Goal: Task Accomplishment & Management: Use online tool/utility

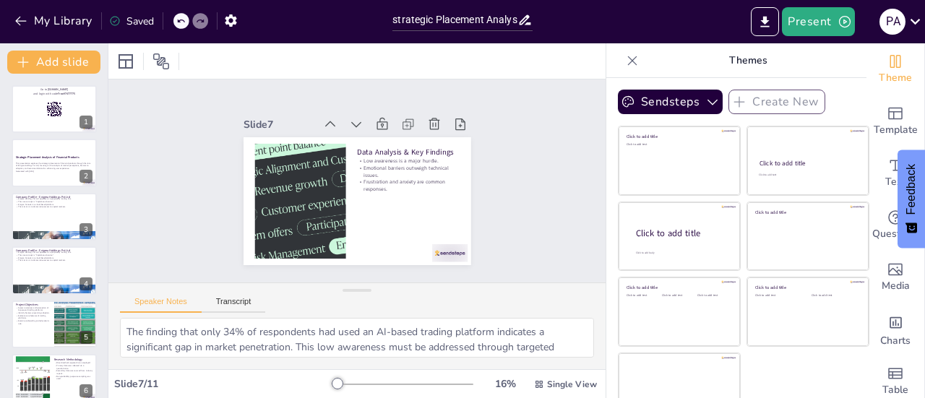
click at [52, 189] on div "Go to [DOMAIN_NAME] and login with code Free97477775 1 Strategic Placement Anal…" at bounding box center [54, 377] width 108 height 585
click at [55, 165] on p "This presentation explores the strategic placement of financial products throug…" at bounding box center [54, 165] width 78 height 8
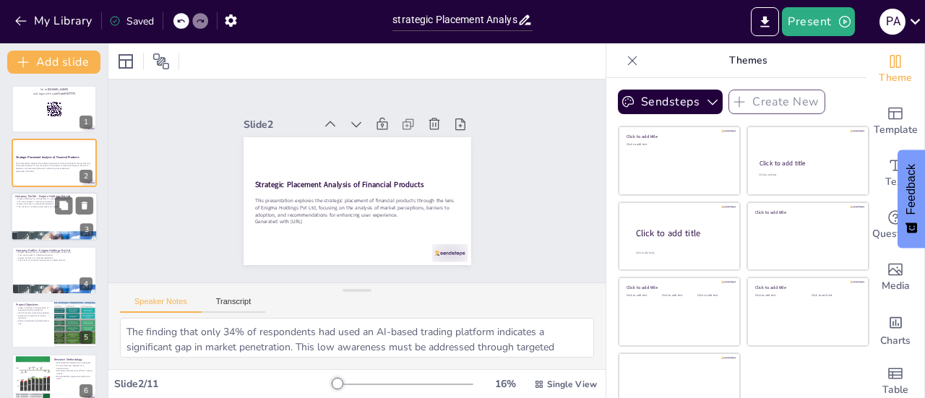
click at [48, 208] on div at bounding box center [54, 216] width 87 height 49
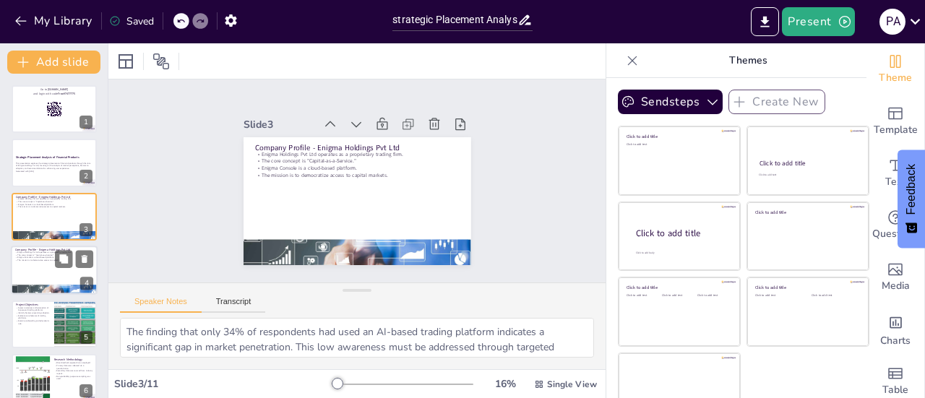
click at [48, 272] on div at bounding box center [54, 270] width 87 height 49
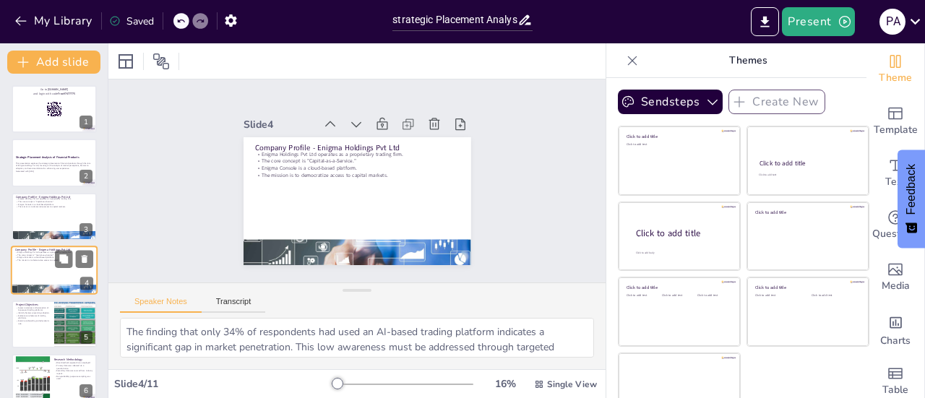
scroll to position [35, 0]
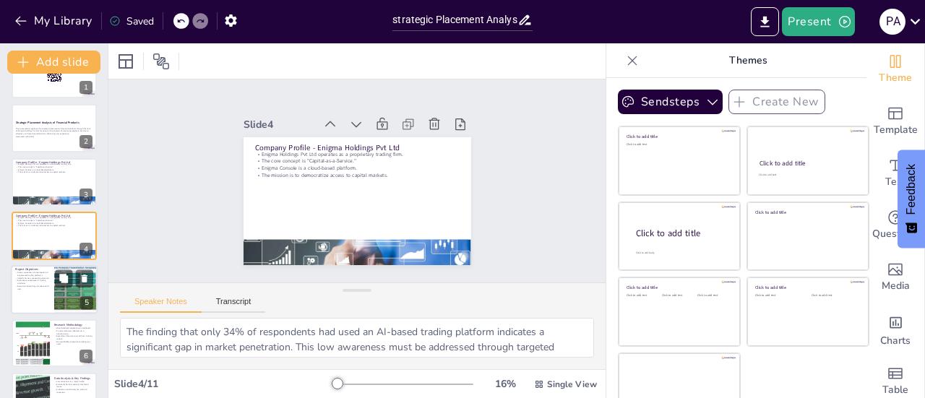
click at [36, 295] on div at bounding box center [54, 289] width 87 height 49
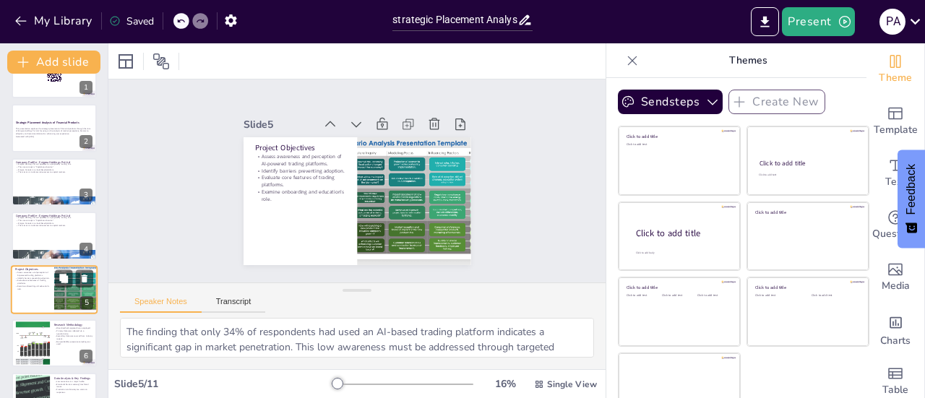
scroll to position [88, 0]
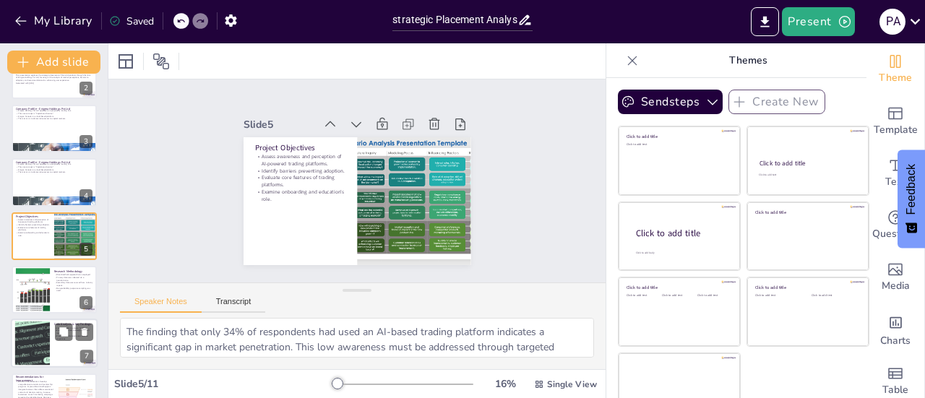
click at [40, 325] on div at bounding box center [33, 343] width 94 height 44
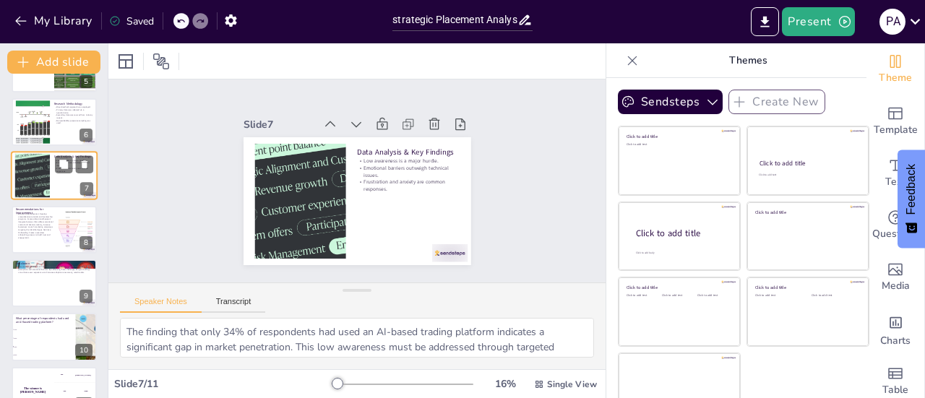
scroll to position [283, 0]
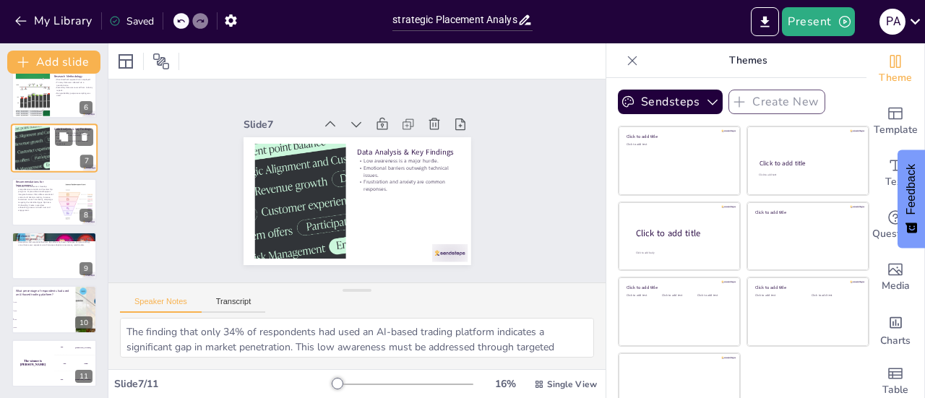
click at [40, 325] on li "50%" at bounding box center [44, 328] width 64 height 8
checkbox input "true"
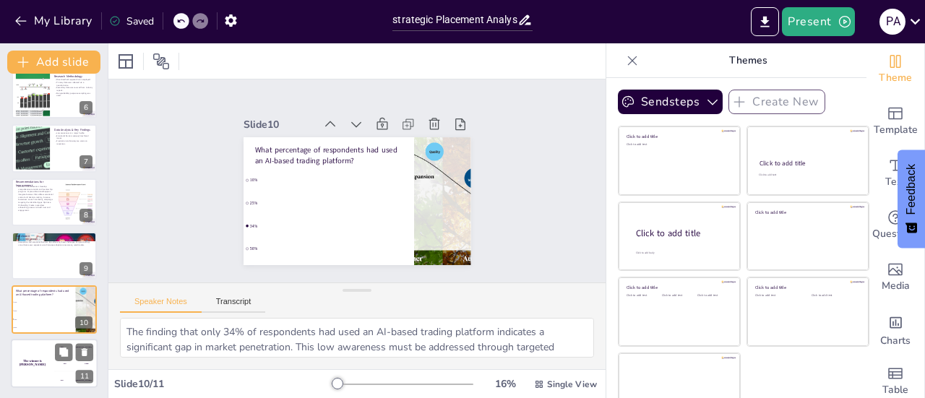
checkbox input "true"
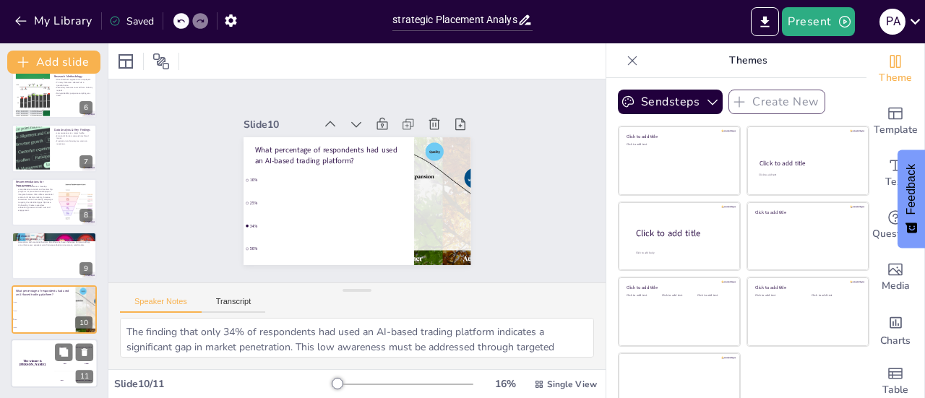
checkbox input "true"
click at [47, 371] on div "The winner is [PERSON_NAME]" at bounding box center [32, 363] width 43 height 49
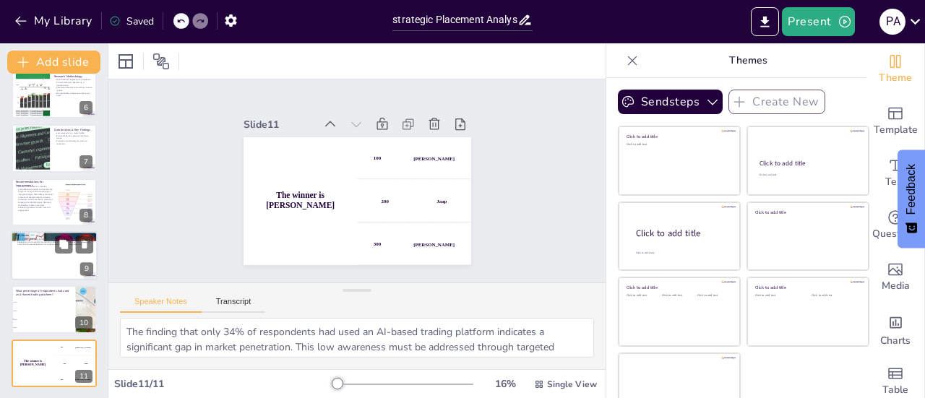
scroll to position [0, 0]
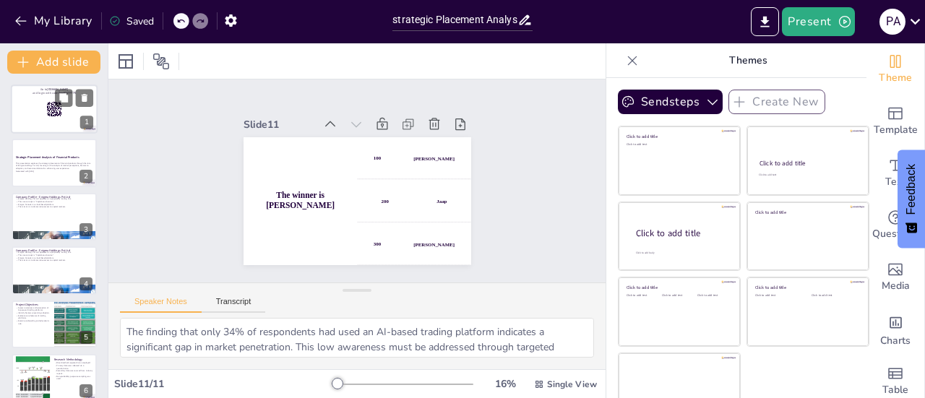
click at [46, 131] on div at bounding box center [54, 109] width 87 height 49
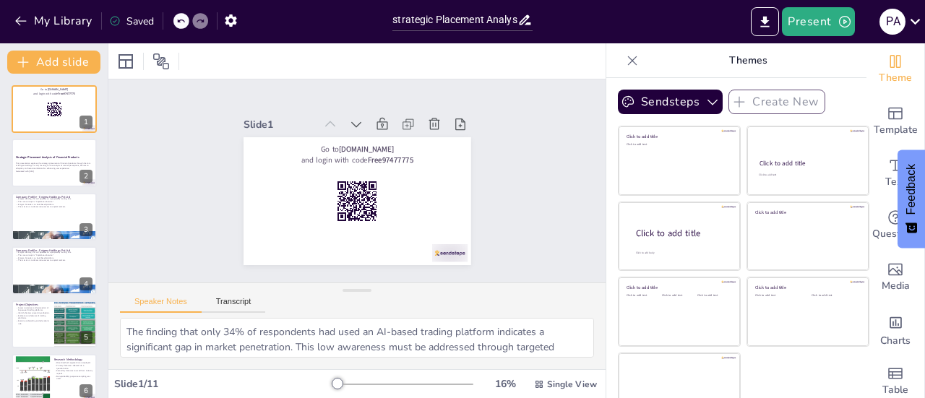
checkbox input "true"
click at [26, 17] on icon "button" at bounding box center [21, 21] width 14 height 14
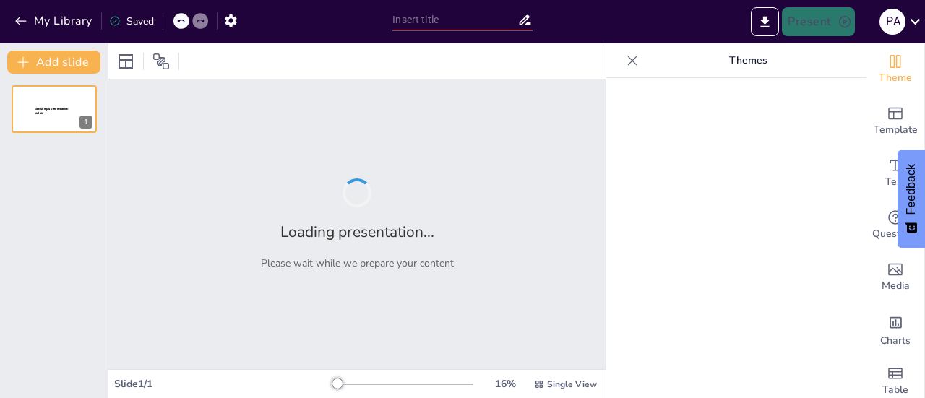
type input "Imported Enigma_SIP_Deck.pptx"
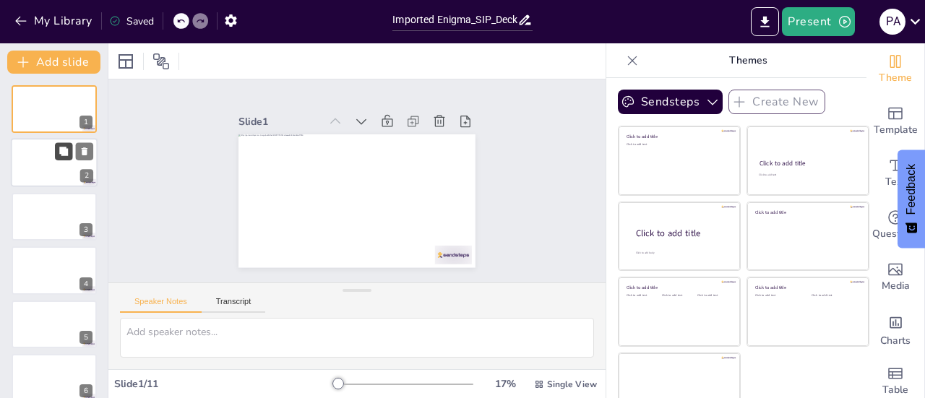
click at [64, 144] on button at bounding box center [63, 151] width 17 height 17
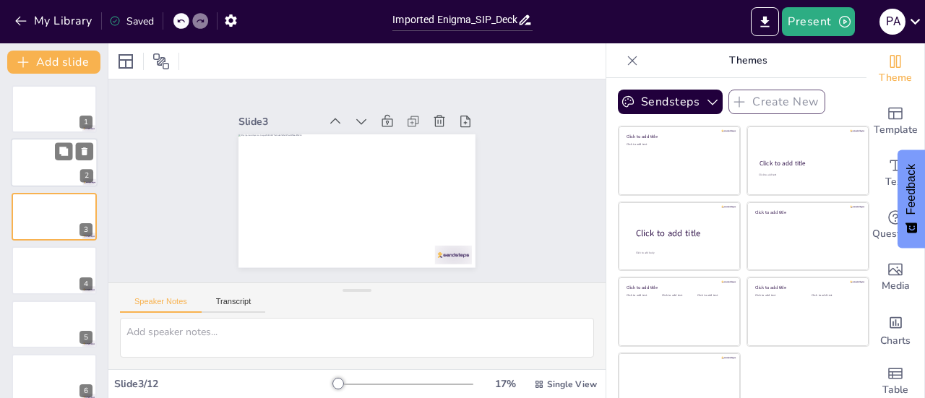
click at [33, 158] on div at bounding box center [54, 163] width 87 height 49
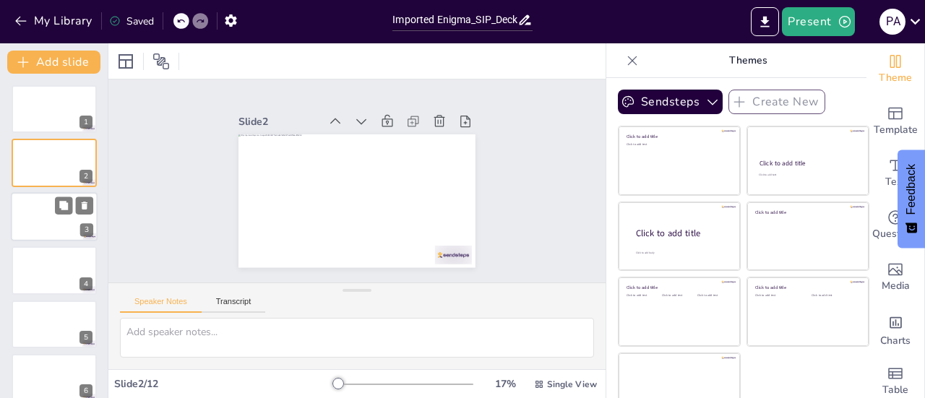
click at [40, 220] on div at bounding box center [54, 216] width 87 height 49
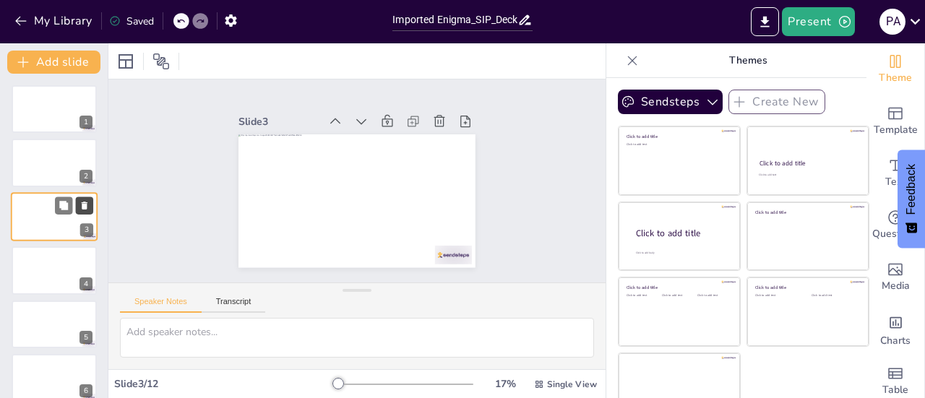
click at [92, 204] on button at bounding box center [84, 205] width 17 height 17
click at [42, 113] on div at bounding box center [54, 109] width 87 height 49
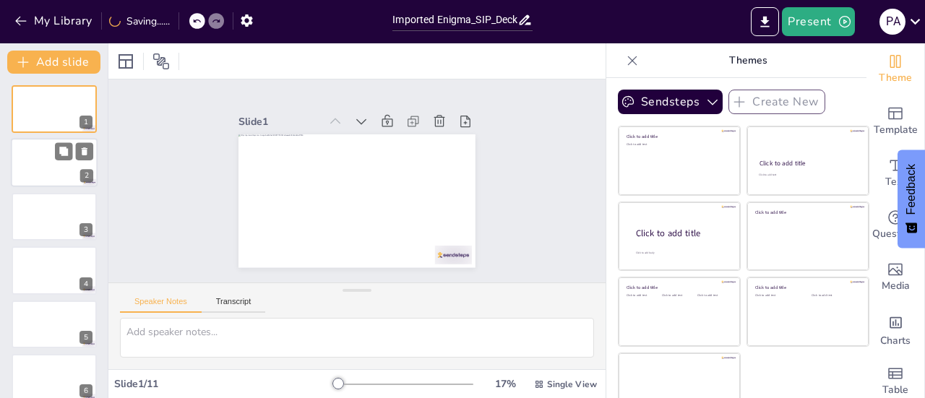
click at [39, 155] on div at bounding box center [54, 163] width 87 height 49
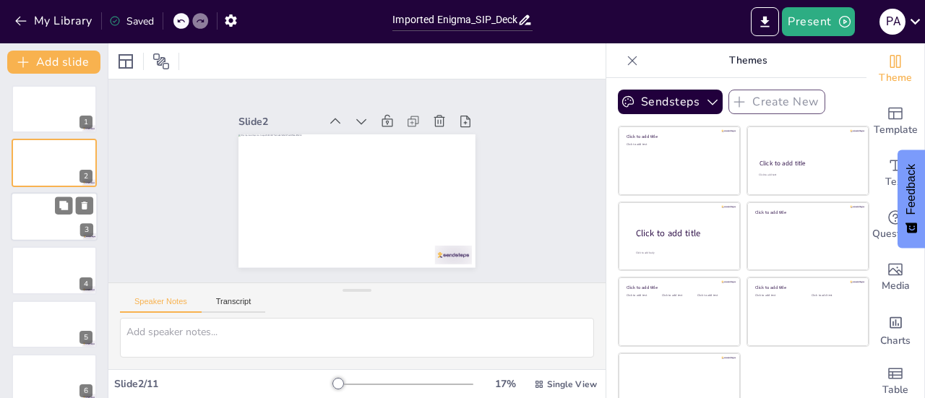
click at [35, 221] on div at bounding box center [54, 216] width 87 height 49
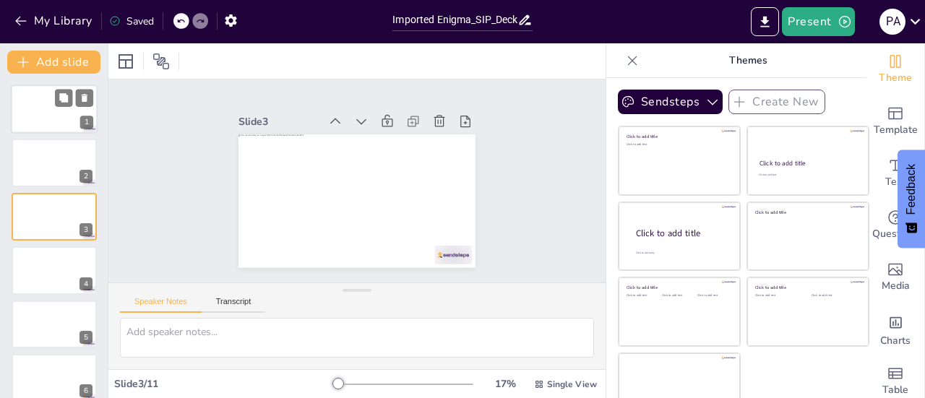
click at [53, 100] on div at bounding box center [54, 109] width 87 height 49
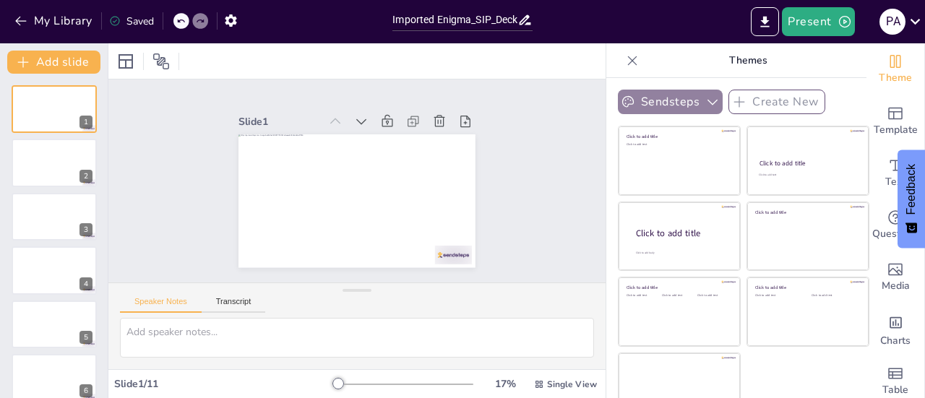
click at [705, 95] on icon "button" at bounding box center [712, 102] width 14 height 14
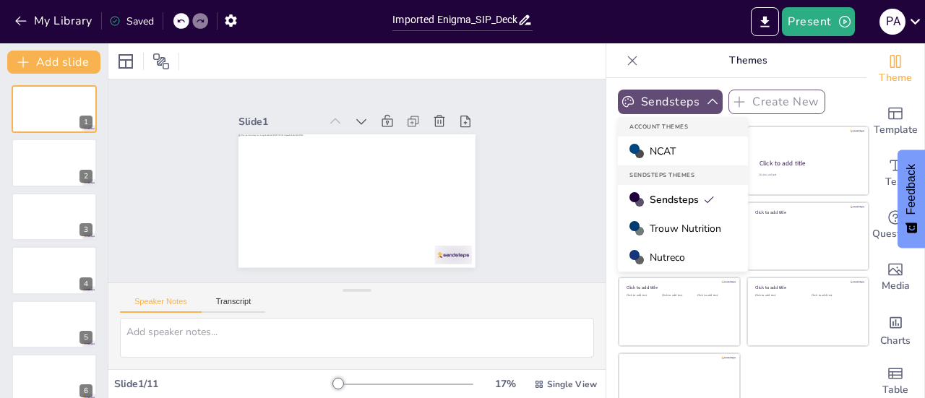
click at [671, 227] on span "Trouw Nutrition" at bounding box center [685, 229] width 72 height 14
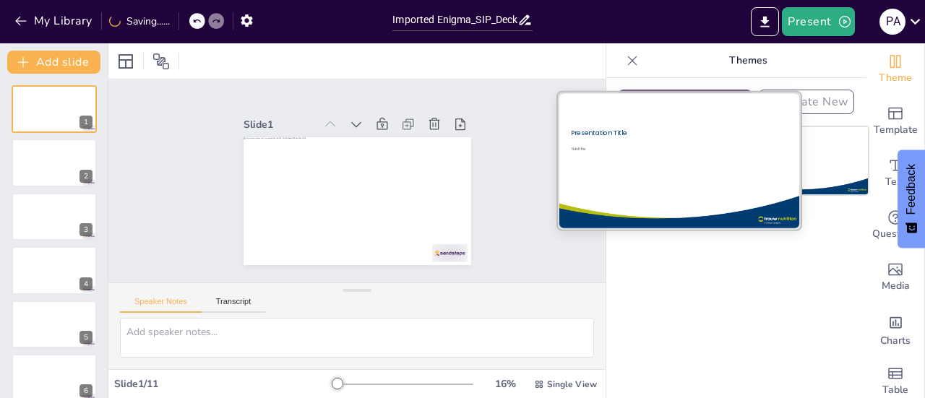
click at [670, 168] on div at bounding box center [678, 160] width 243 height 137
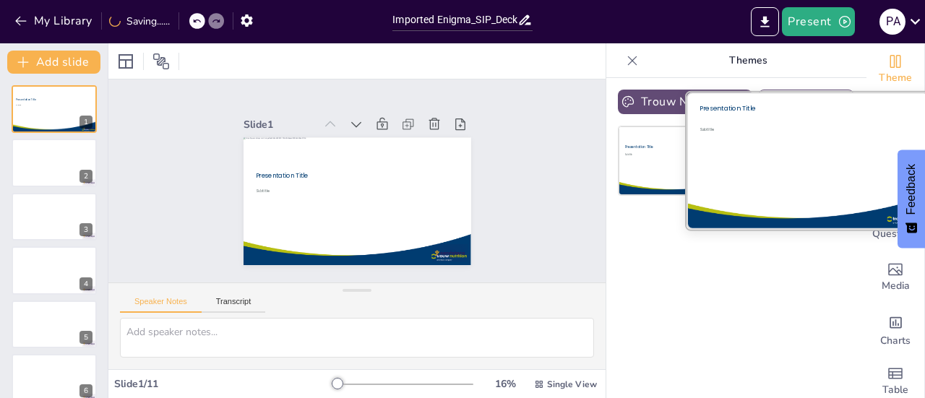
click at [812, 170] on div "Subtitle" at bounding box center [797, 158] width 197 height 64
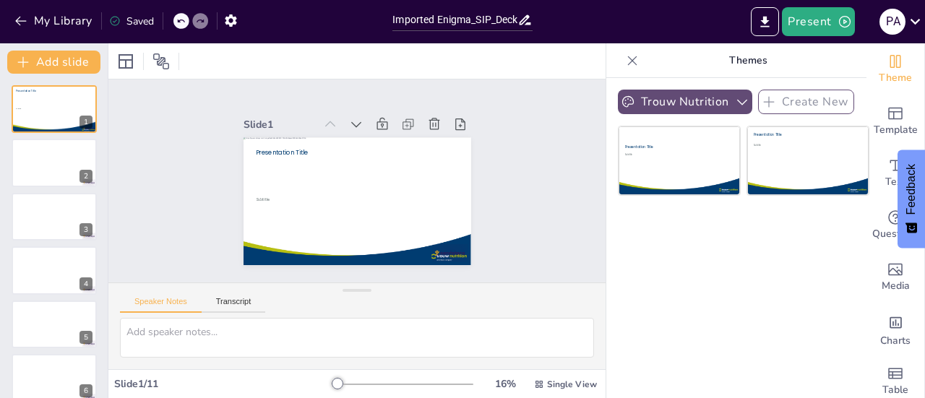
click at [184, 14] on div at bounding box center [181, 21] width 16 height 16
drag, startPoint x: 176, startPoint y: 31, endPoint x: 177, endPoint y: 22, distance: 8.7
click at [177, 22] on div "My Library Saved" at bounding box center [122, 20] width 244 height 26
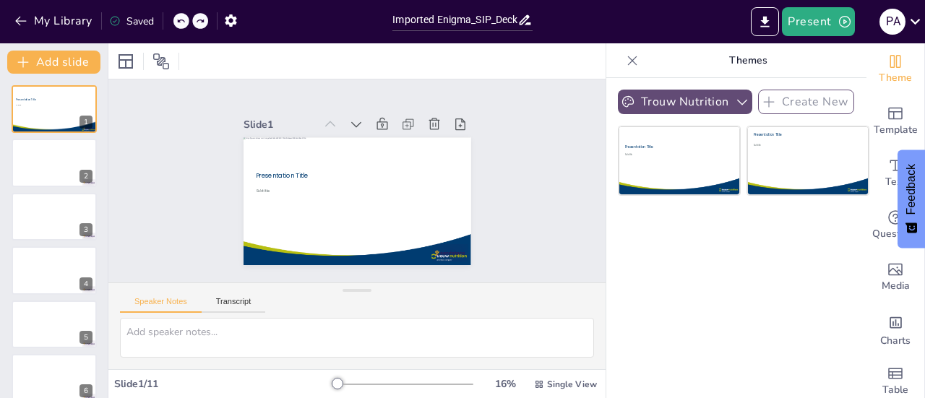
click at [177, 22] on icon at bounding box center [180, 21] width 9 height 9
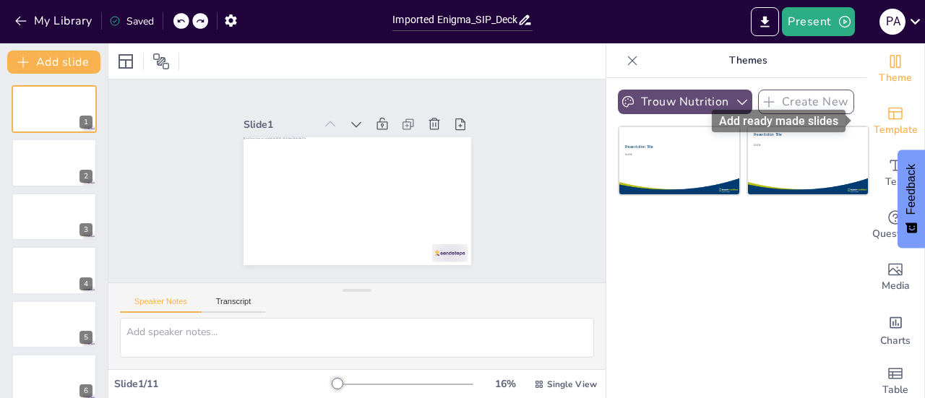
click at [892, 122] on span "Template" at bounding box center [895, 130] width 44 height 16
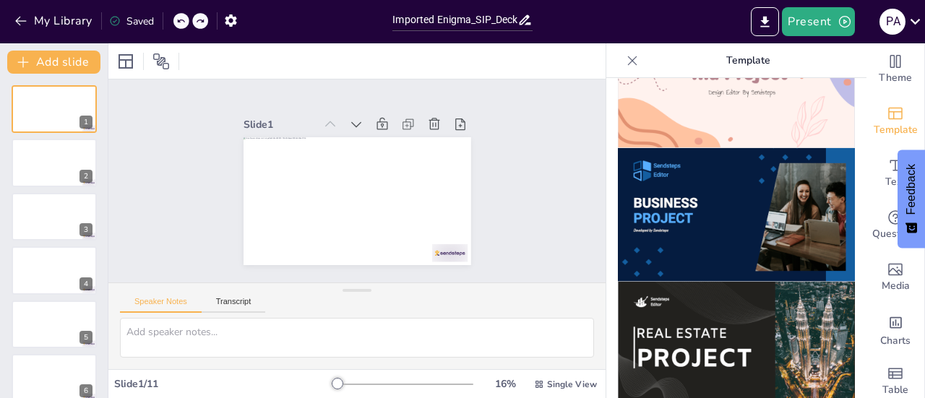
scroll to position [1144, 0]
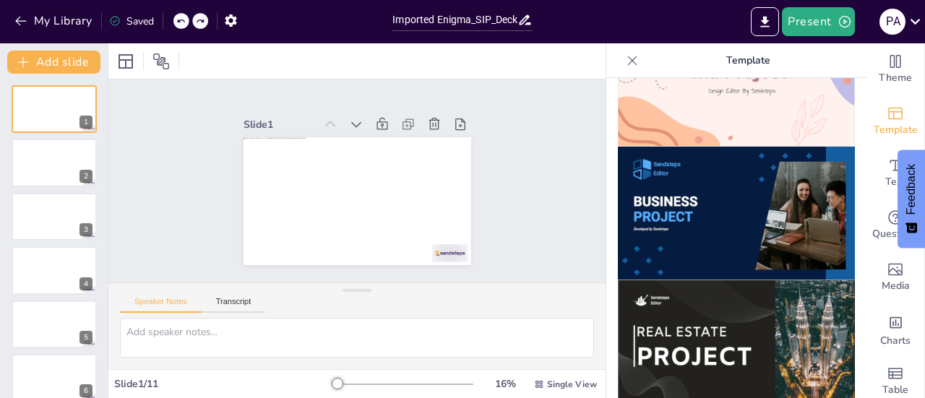
click at [751, 187] on img at bounding box center [736, 214] width 237 height 134
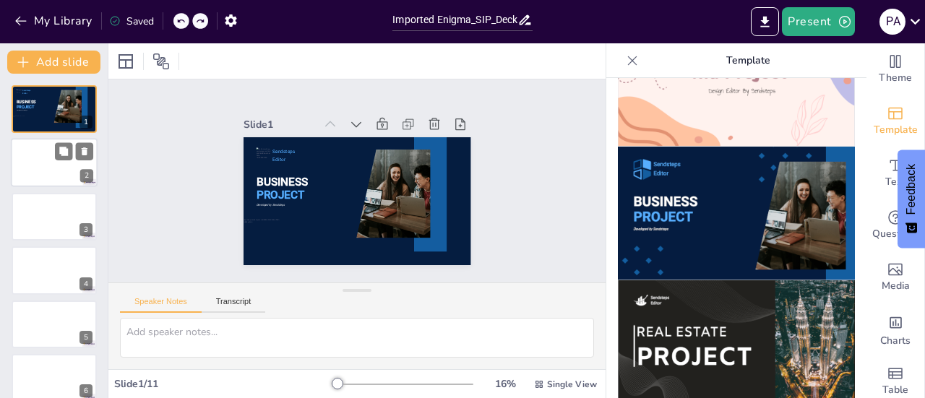
click at [49, 170] on div at bounding box center [54, 163] width 87 height 49
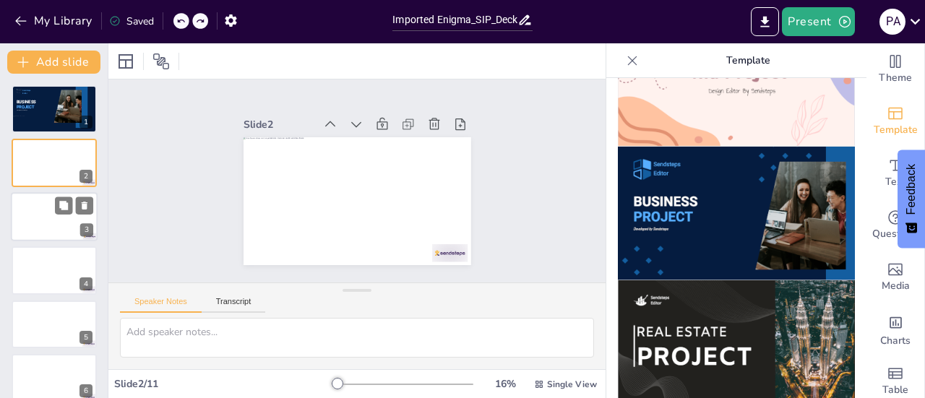
click at [48, 219] on div at bounding box center [54, 216] width 87 height 49
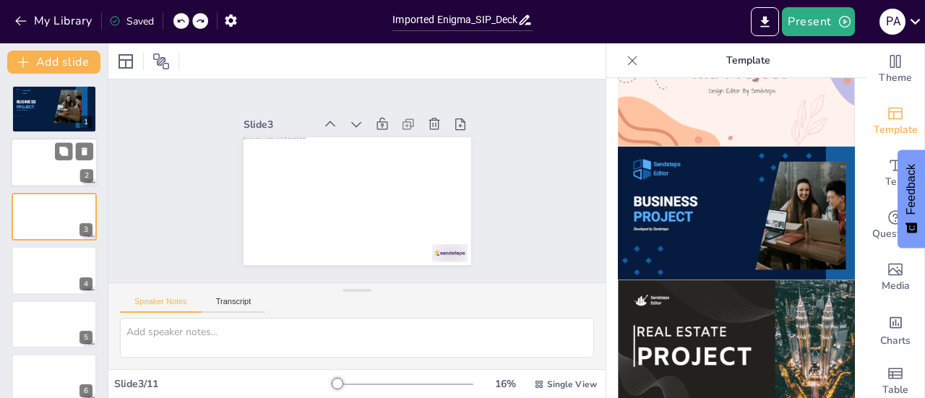
click at [38, 153] on div at bounding box center [54, 163] width 87 height 49
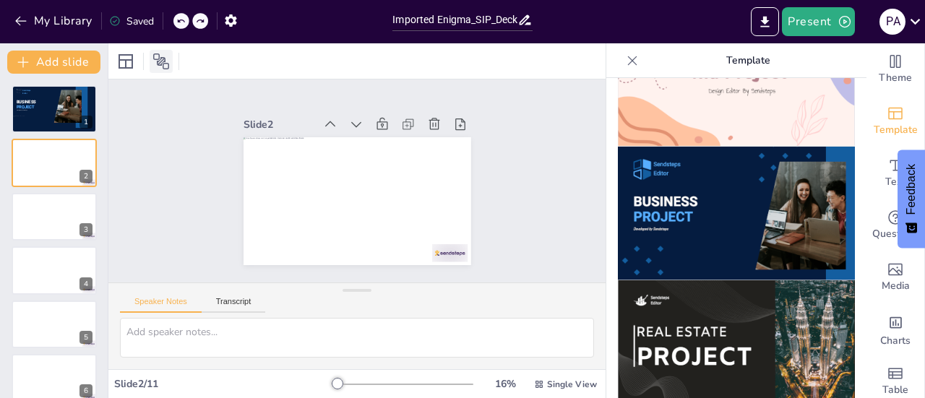
click at [163, 62] on icon at bounding box center [161, 61] width 16 height 16
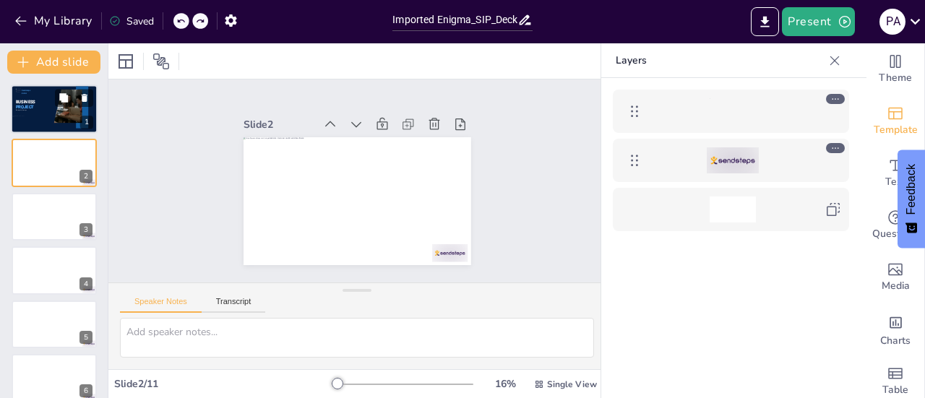
click at [59, 116] on div at bounding box center [65, 107] width 51 height 34
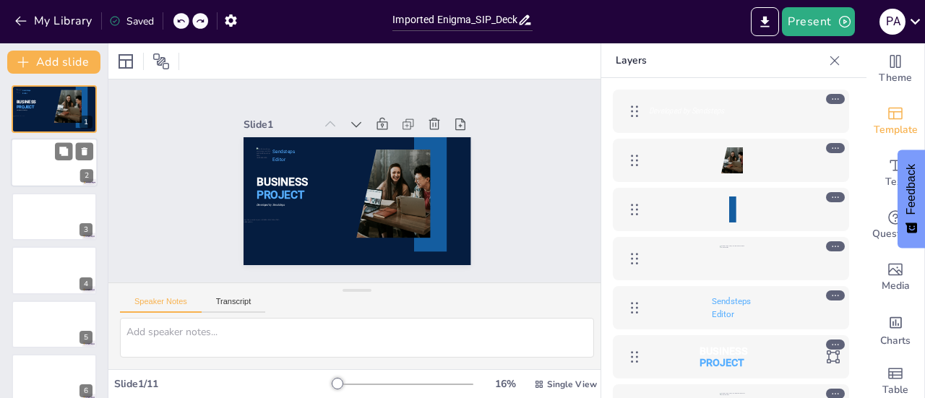
click at [44, 177] on div at bounding box center [54, 163] width 87 height 49
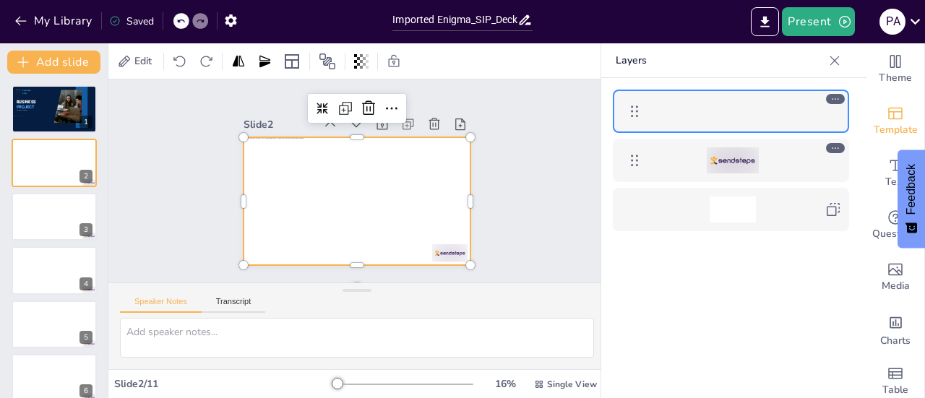
click at [311, 209] on div at bounding box center [357, 201] width 228 height 128
click at [396, 107] on icon at bounding box center [406, 117] width 20 height 20
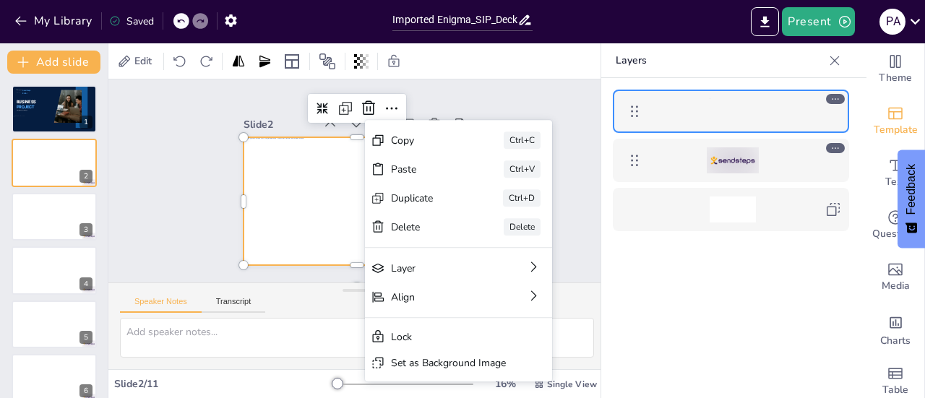
click at [164, 191] on div "Slide 1 BUSINESS PROJECT Sendsteps Editor Developed by Sendsteps Slide 2 Slide …" at bounding box center [356, 180] width 497 height 203
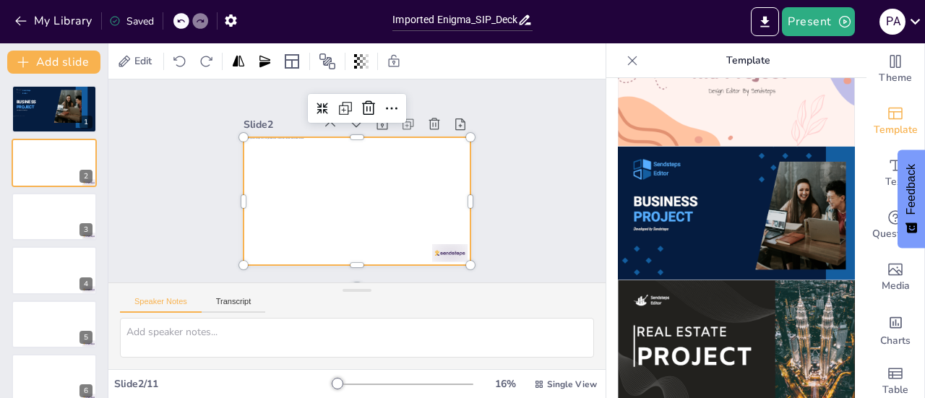
click at [374, 240] on div at bounding box center [357, 201] width 228 height 128
click at [714, 295] on img at bounding box center [736, 347] width 237 height 134
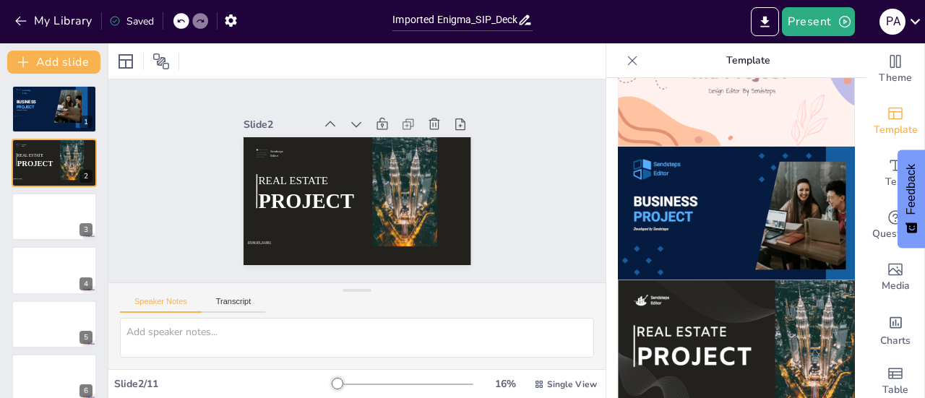
click at [695, 173] on img at bounding box center [736, 214] width 237 height 134
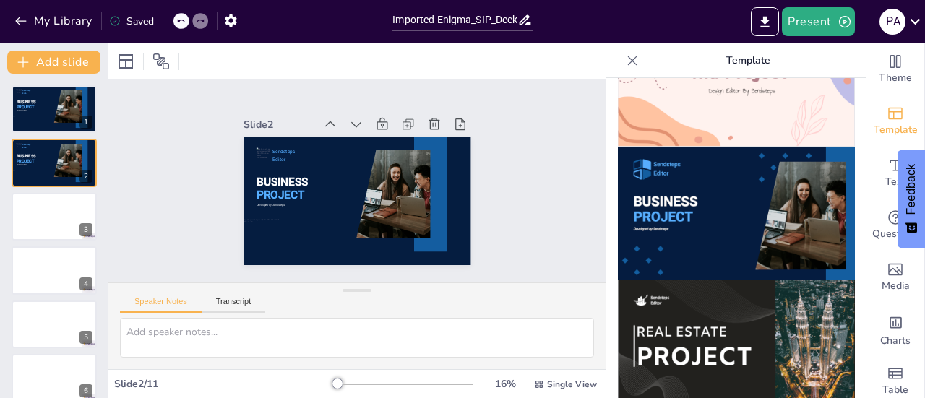
click at [188, 24] on div at bounding box center [181, 21] width 16 height 16
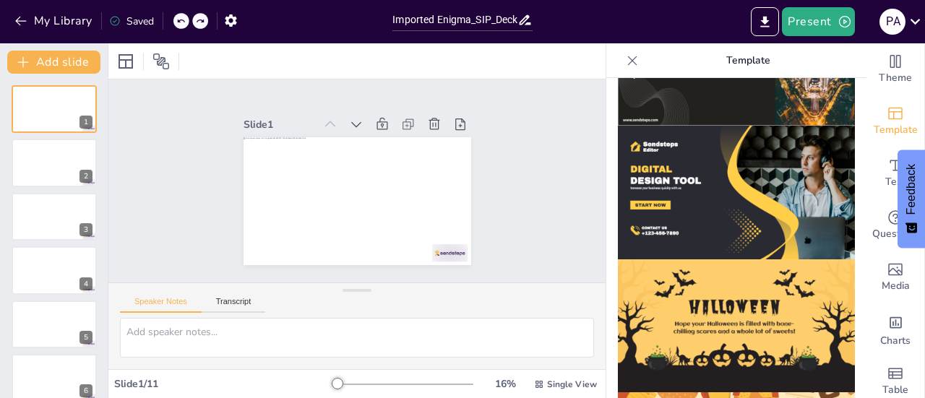
scroll to position [1441, 0]
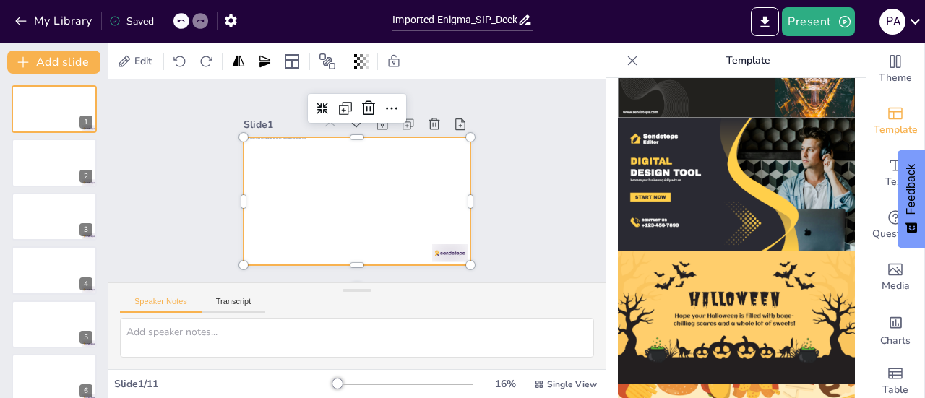
click at [415, 207] on div at bounding box center [354, 201] width 239 height 151
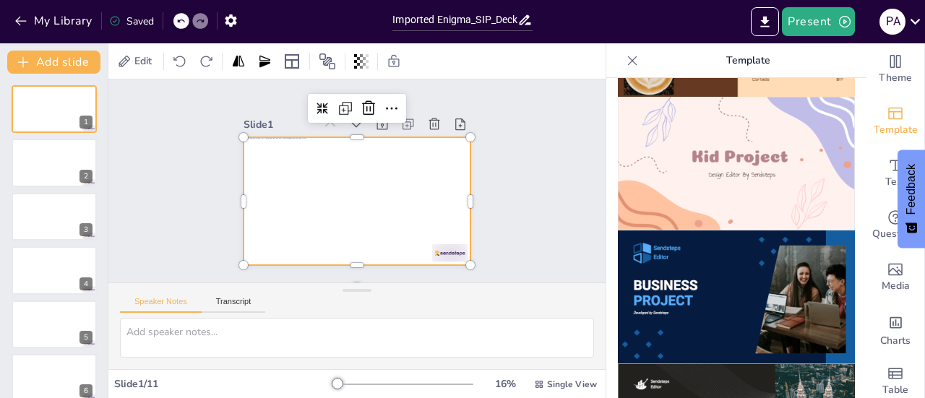
scroll to position [1065, 0]
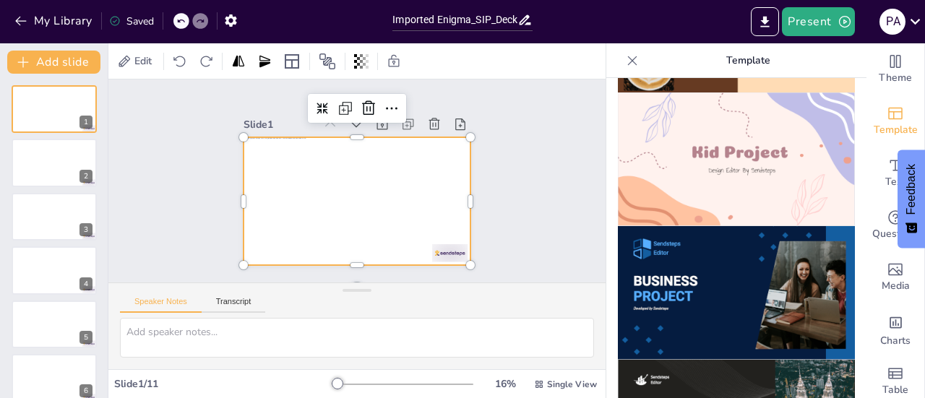
click at [737, 273] on img at bounding box center [736, 293] width 237 height 134
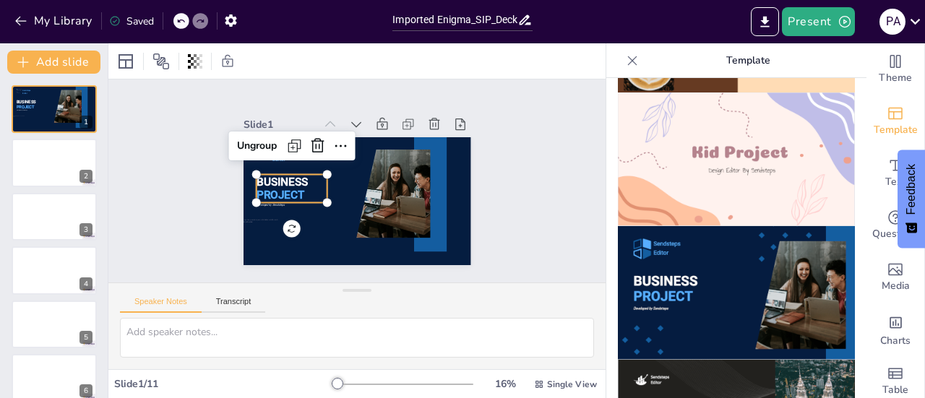
click at [288, 166] on p "PROJECT" at bounding box center [312, 131] width 49 height 69
click at [59, 82] on div "BUSINESS PROJECT Sendsteps Editor Developed by Sendsteps 1 2 3 4 5 6 7 8 9 10 11" at bounding box center [54, 236] width 108 height 324
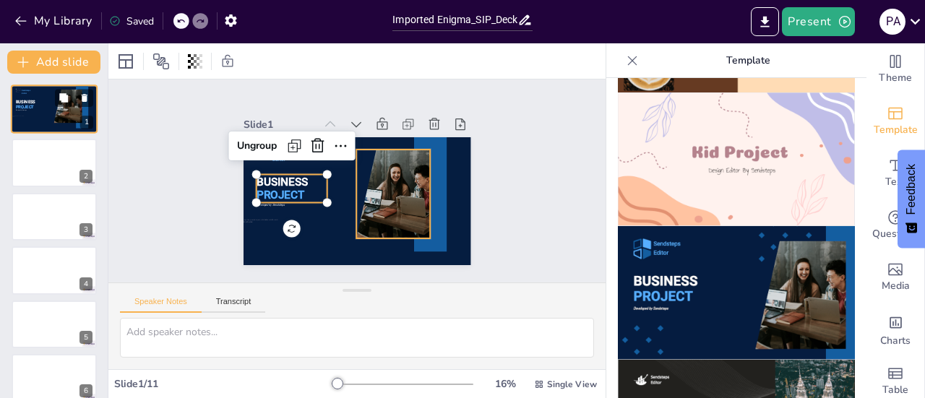
click at [55, 113] on div at bounding box center [68, 107] width 28 height 34
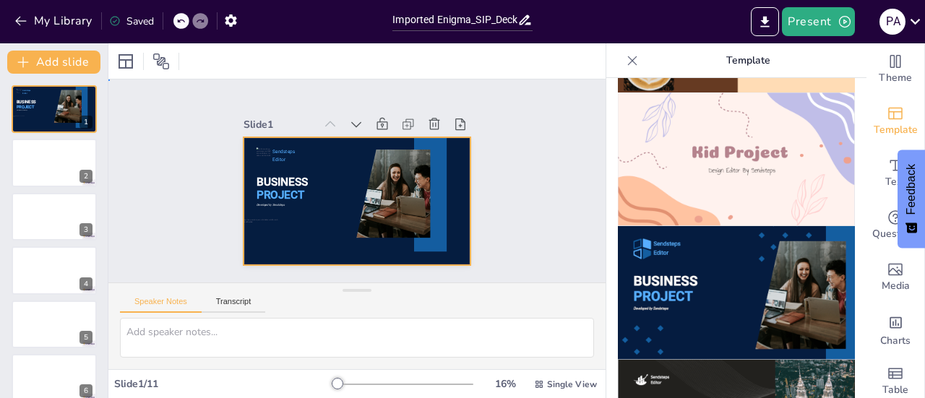
click at [290, 205] on div at bounding box center [357, 201] width 228 height 128
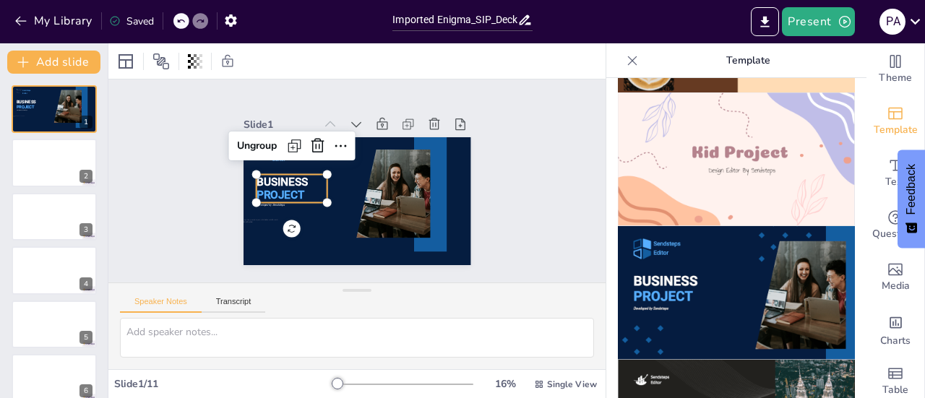
click at [277, 184] on span "PROJECT" at bounding box center [280, 170] width 50 height 27
click at [40, 156] on div at bounding box center [54, 163] width 87 height 49
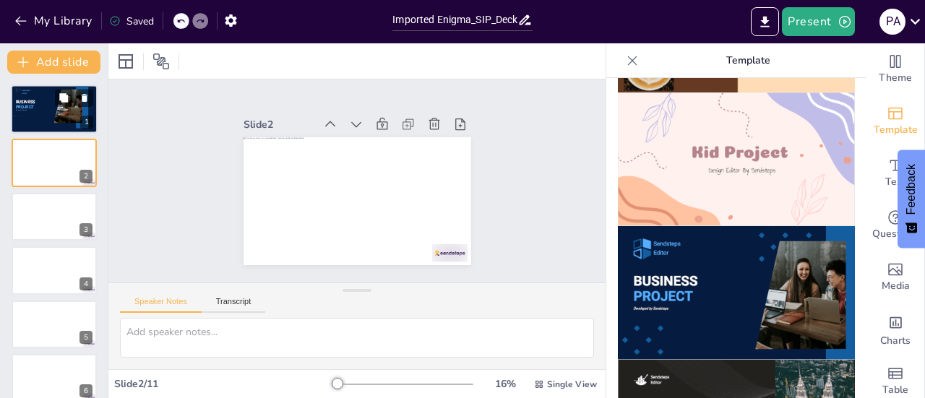
click at [48, 98] on div at bounding box center [54, 109] width 87 height 49
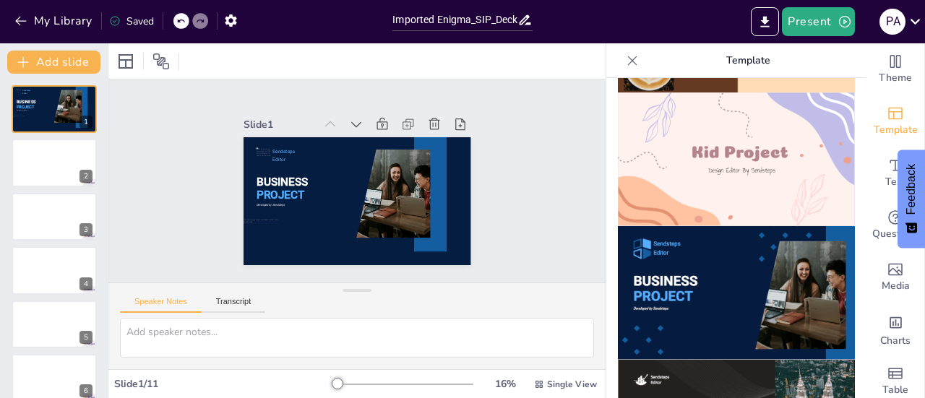
click at [183, 22] on icon at bounding box center [180, 21] width 9 height 9
